Goal: Task Accomplishment & Management: Use online tool/utility

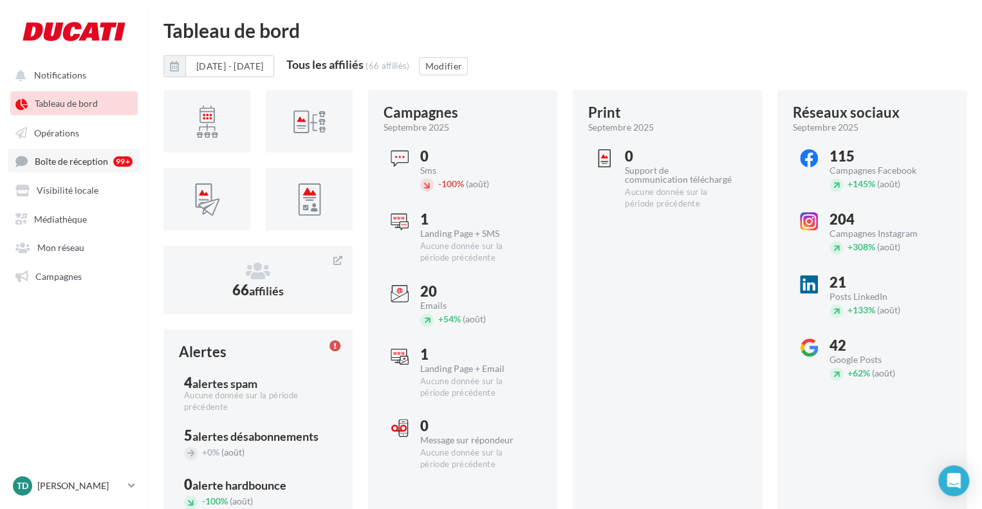
click at [62, 159] on span "Boîte de réception" at bounding box center [71, 161] width 73 height 11
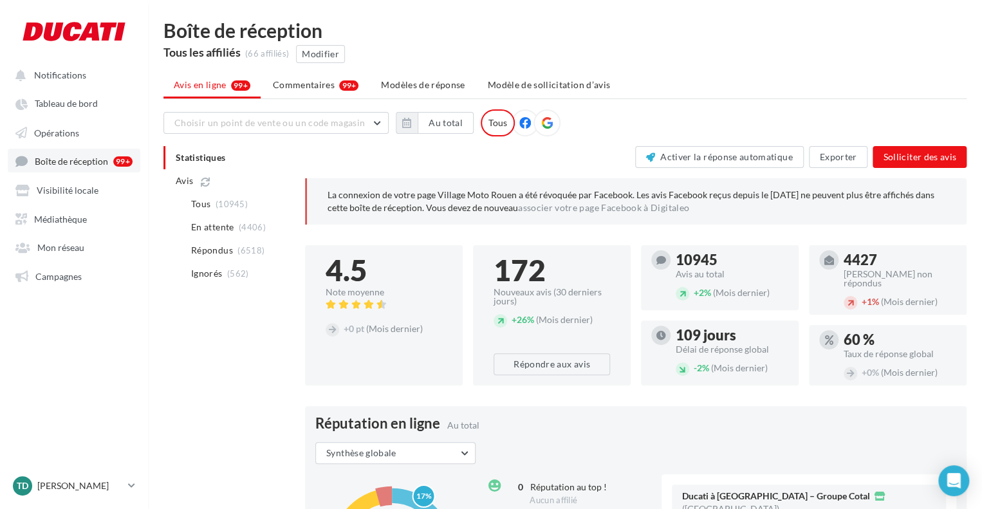
click at [70, 162] on span "Boîte de réception" at bounding box center [71, 161] width 73 height 11
click at [60, 111] on link "Tableau de bord" at bounding box center [74, 102] width 133 height 23
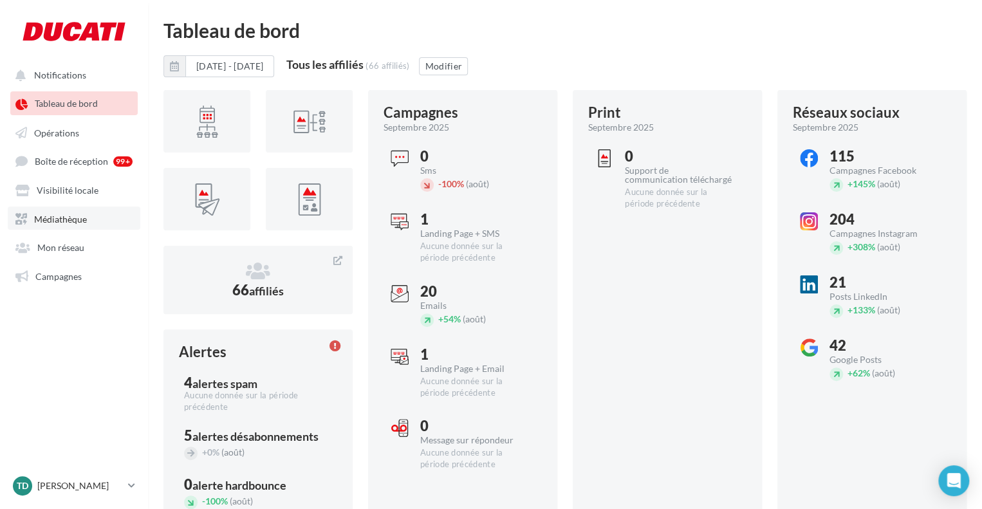
click at [56, 219] on span "Médiathèque" at bounding box center [60, 218] width 53 height 11
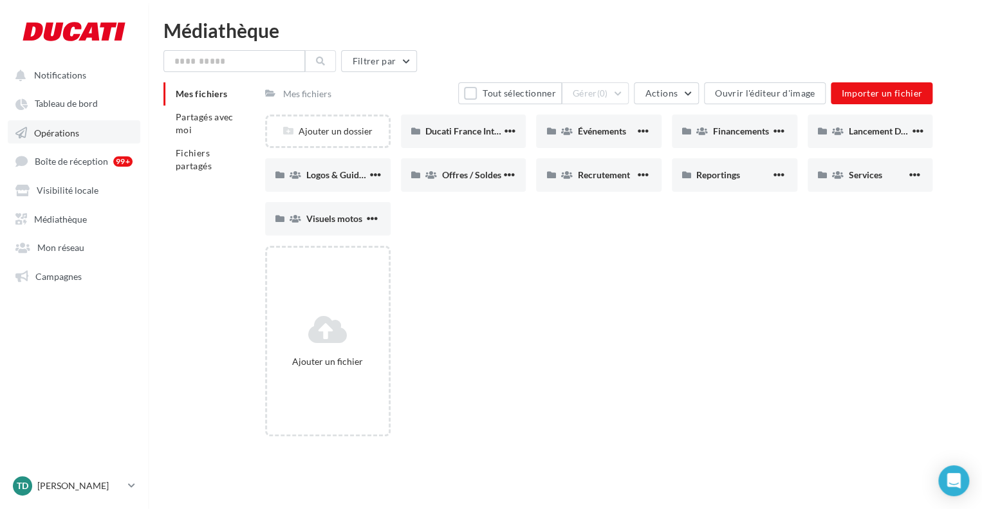
click at [60, 135] on span "Opérations" at bounding box center [56, 132] width 45 height 11
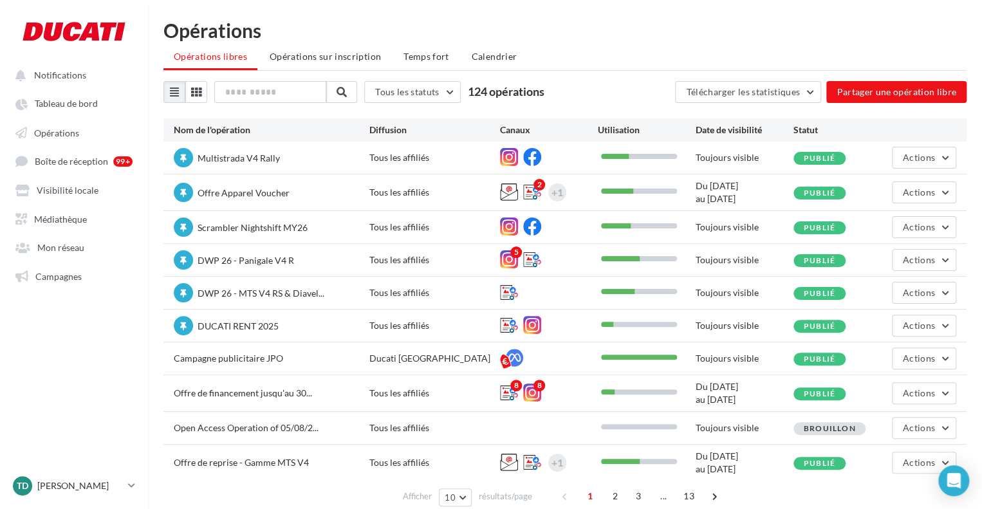
scroll to position [41, 0]
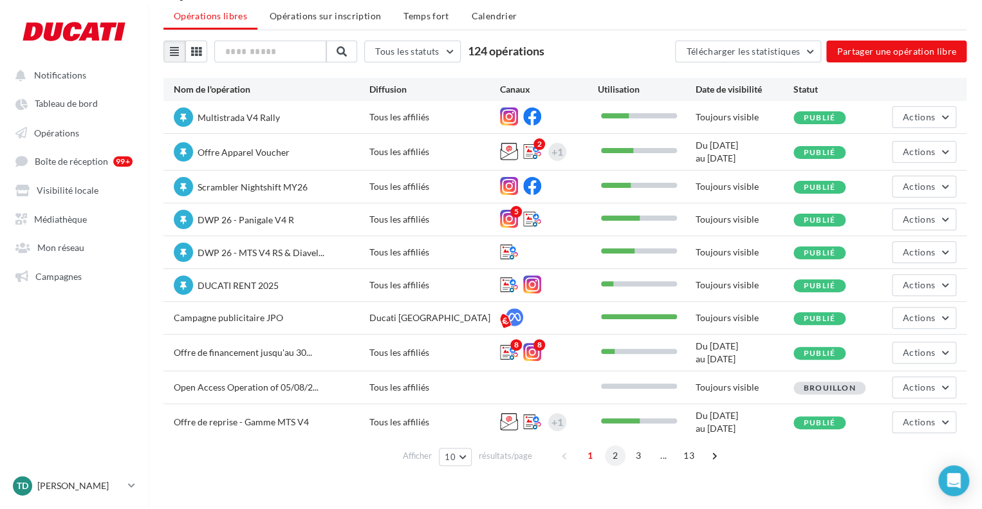
click at [618, 456] on span "2" at bounding box center [615, 455] width 21 height 21
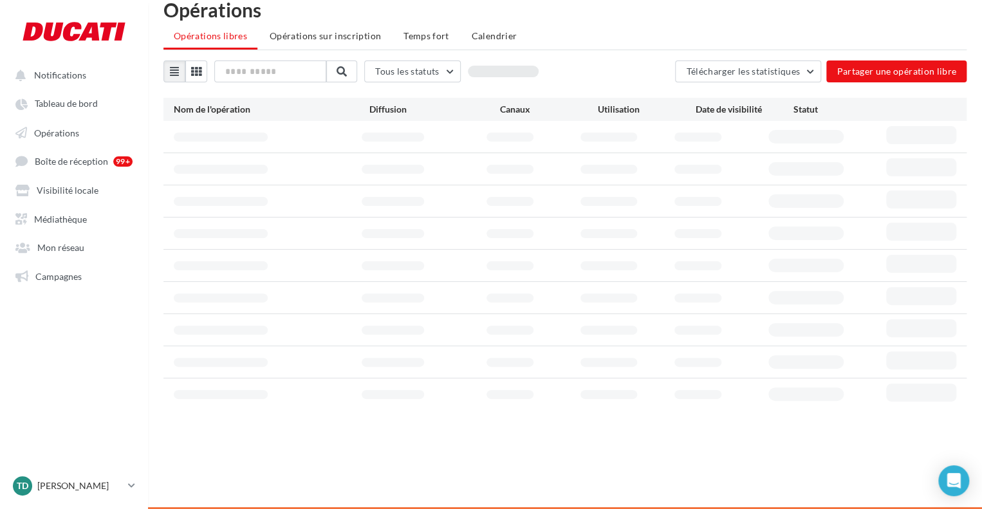
scroll to position [37, 0]
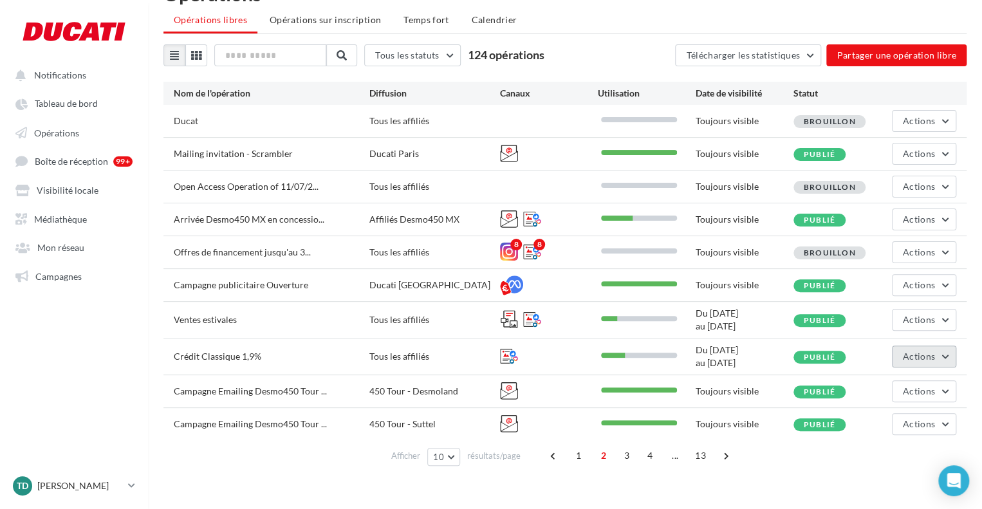
click at [907, 357] on span "Actions" at bounding box center [919, 356] width 32 height 11
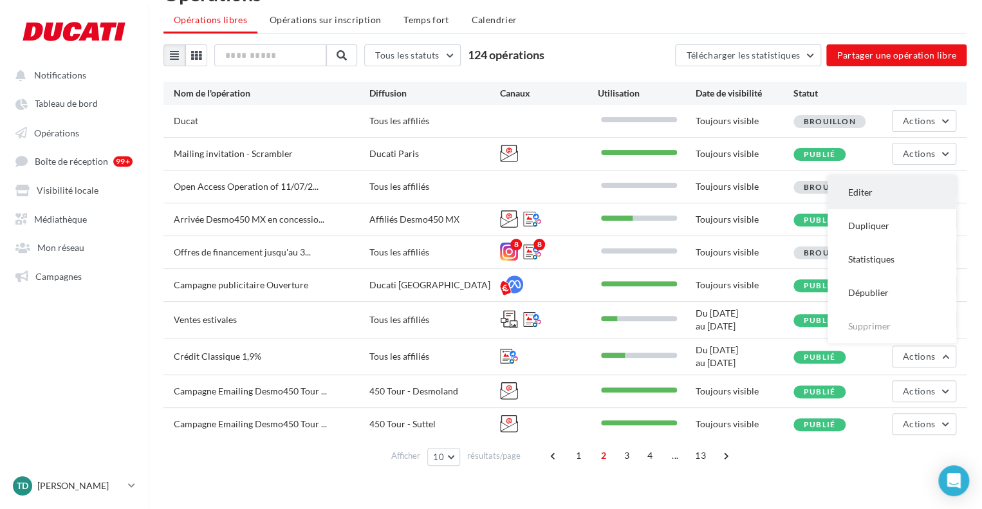
click at [879, 198] on button "Editer" at bounding box center [892, 192] width 129 height 33
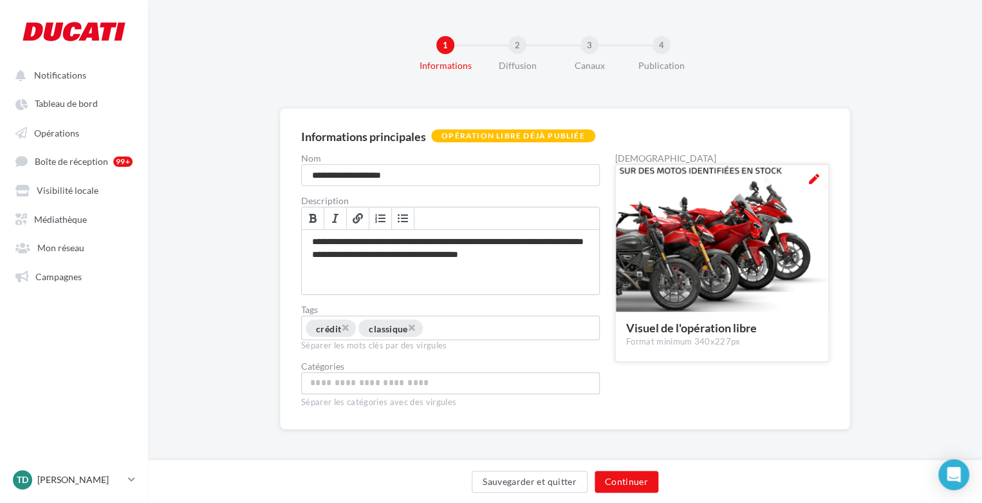
click at [719, 228] on div at bounding box center [722, 239] width 212 height 148
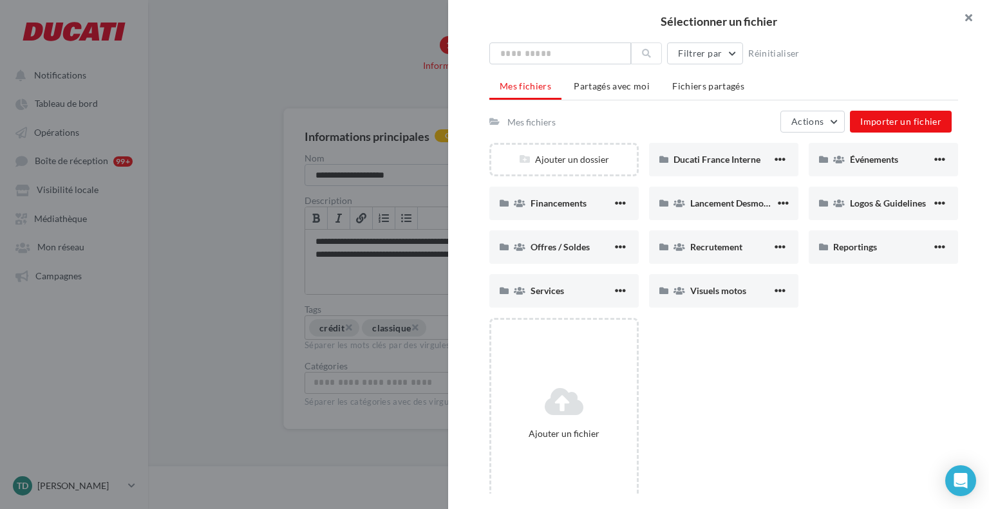
click at [968, 21] on button "button" at bounding box center [962, 19] width 51 height 39
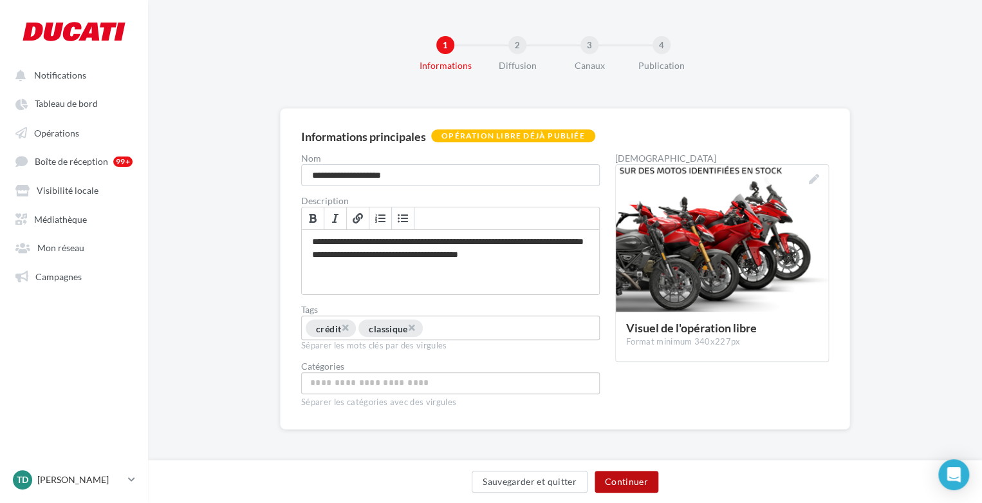
click at [638, 479] on button "Continuer" at bounding box center [627, 481] width 64 height 22
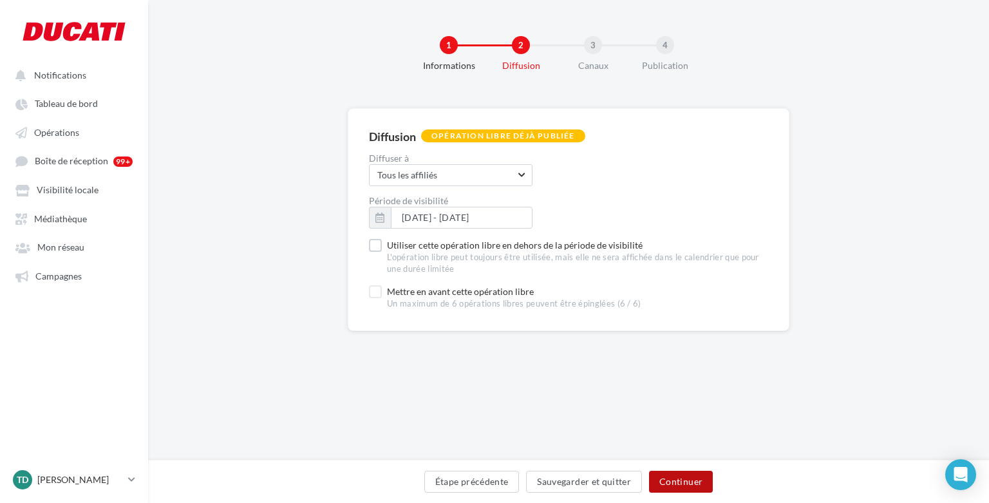
click at [691, 476] on button "Continuer" at bounding box center [681, 481] width 64 height 22
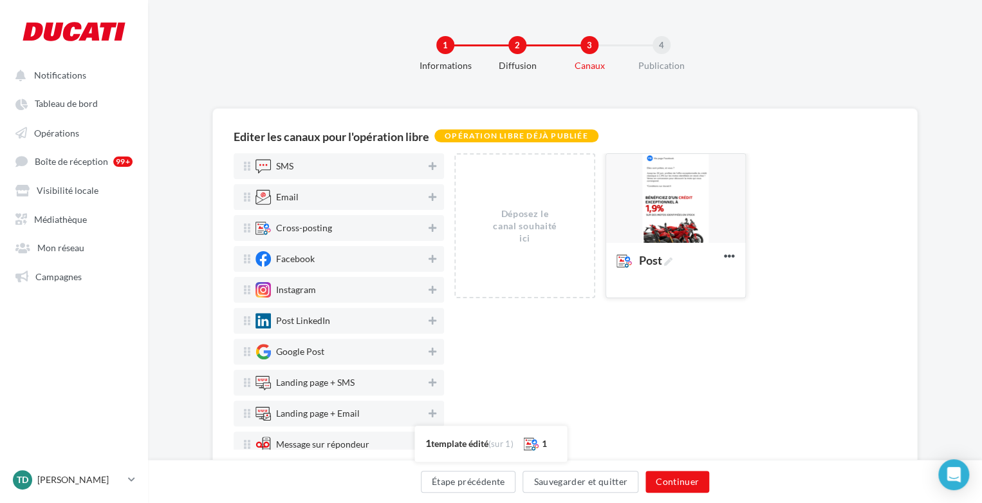
click at [672, 209] on div at bounding box center [675, 199] width 139 height 90
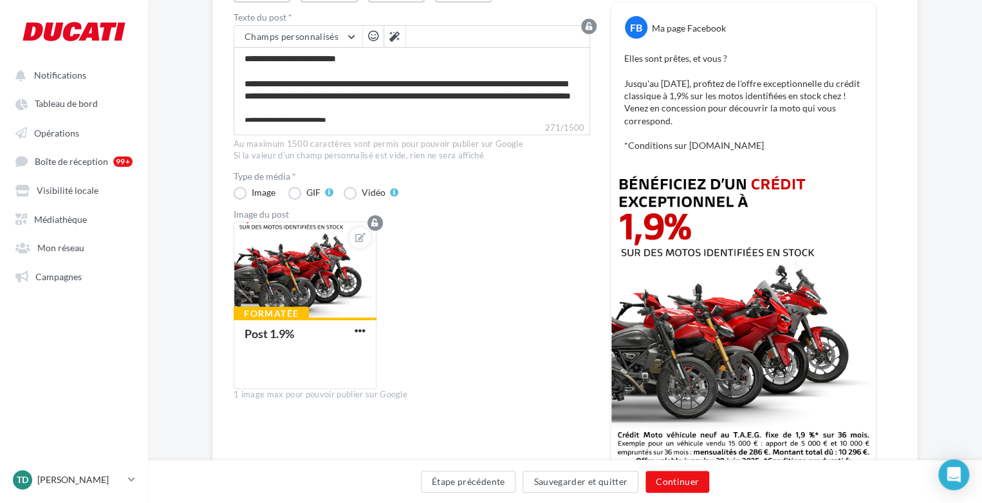
scroll to position [257, 0]
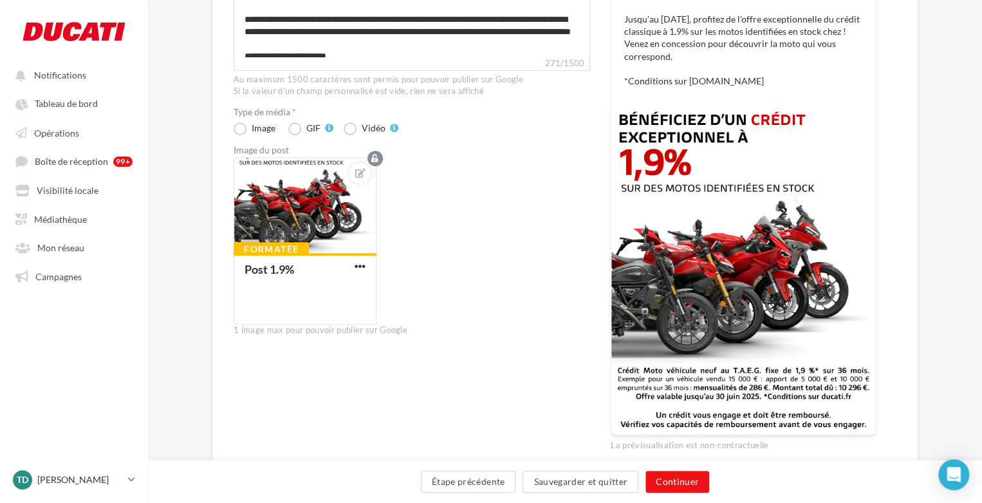
click at [945, 133] on div "**********" at bounding box center [565, 198] width 834 height 694
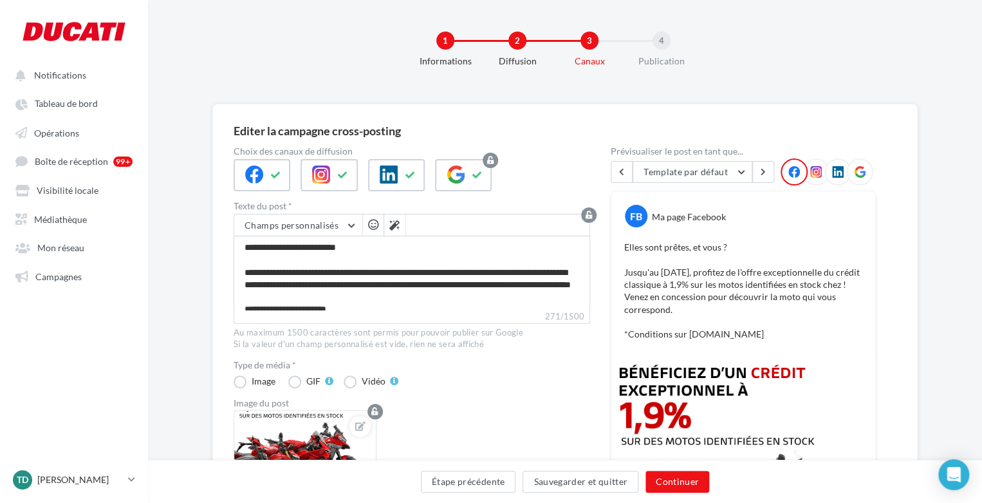
scroll to position [0, 0]
